Goal: Check status

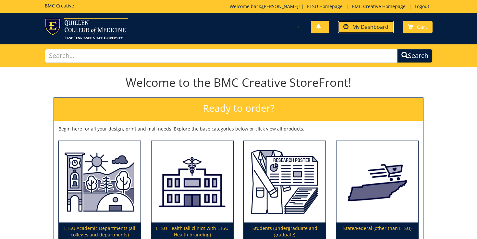
click at [375, 31] on link "My Dashboard" at bounding box center [365, 27] width 55 height 13
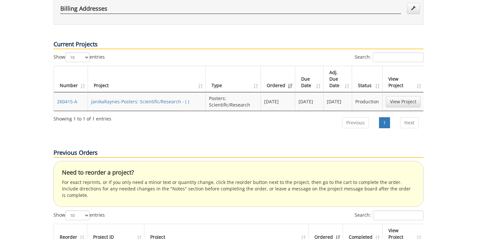
scroll to position [217, 0]
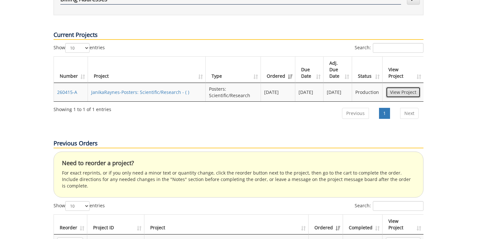
click at [408, 87] on link "View Project" at bounding box center [403, 92] width 35 height 11
